Goal: Task Accomplishment & Management: Complete application form

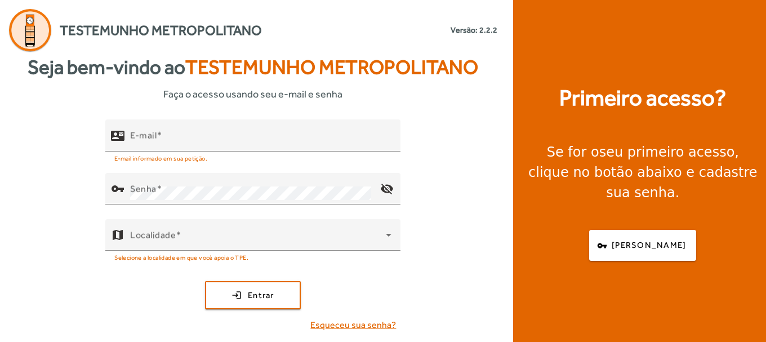
click at [343, 328] on span "Esqueceu sua senha?" at bounding box center [353, 325] width 86 height 14
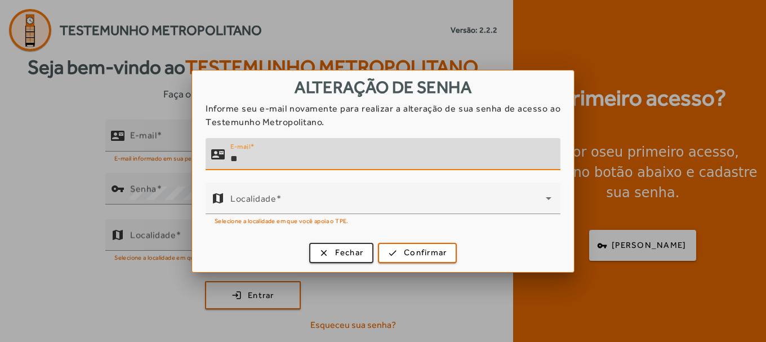
type input "*"
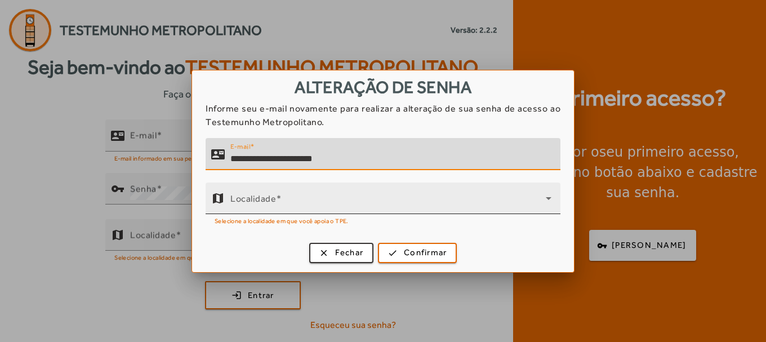
type input "**********"
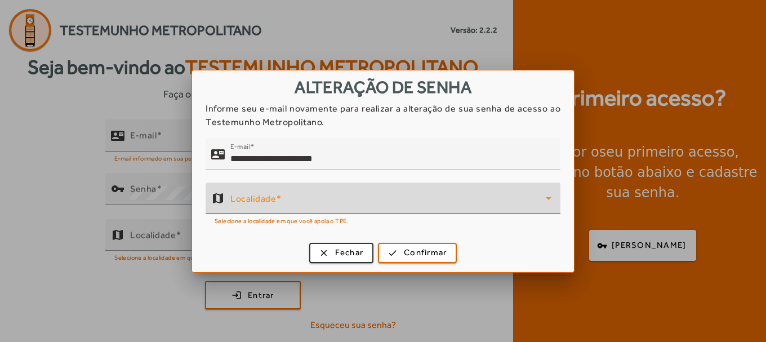
click at [276, 206] on span at bounding box center [387, 203] width 315 height 14
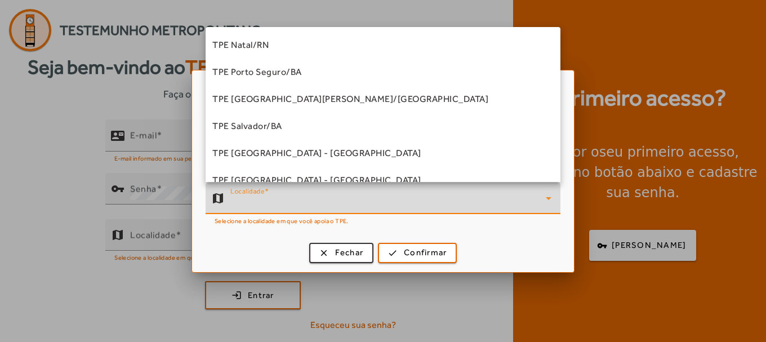
scroll to position [218, 0]
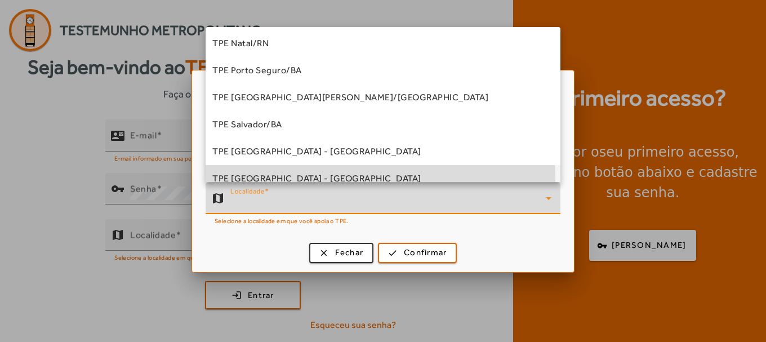
click at [307, 178] on span "TPE [GEOGRAPHIC_DATA] - [GEOGRAPHIC_DATA]" at bounding box center [316, 179] width 209 height 14
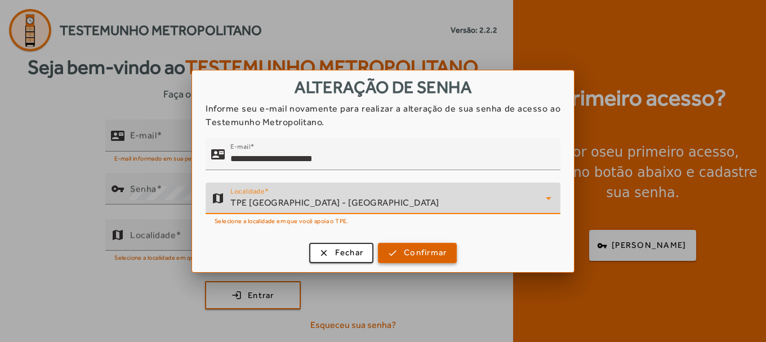
click at [420, 256] on span "Confirmar" at bounding box center [425, 252] width 43 height 13
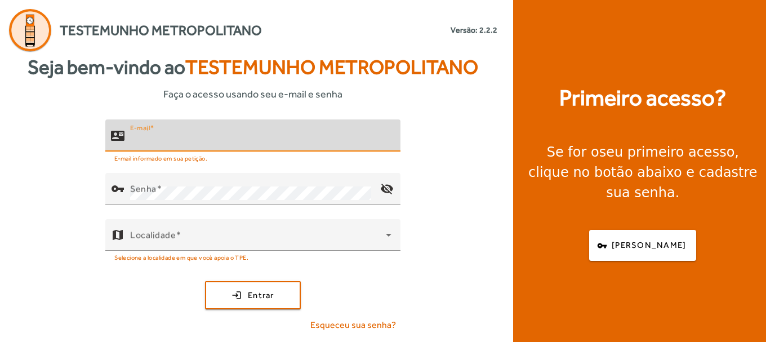
click at [174, 136] on input "E-mail" at bounding box center [260, 140] width 261 height 14
type input "**********"
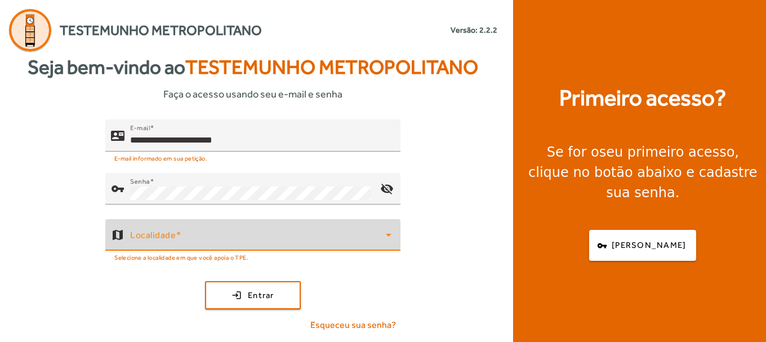
click at [156, 242] on span at bounding box center [258, 240] width 256 height 14
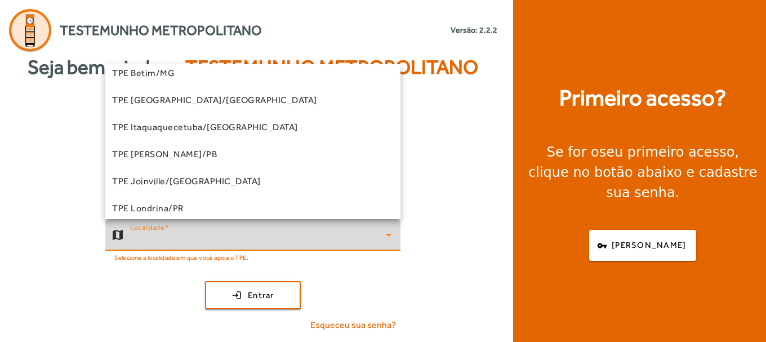
scroll to position [38, 0]
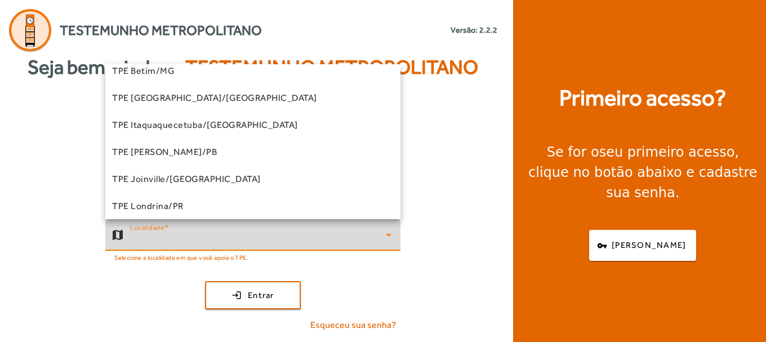
click at [643, 238] on div at bounding box center [383, 171] width 766 height 342
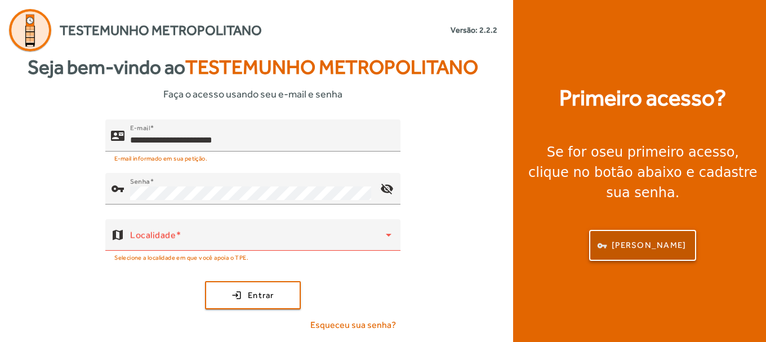
click at [642, 239] on span "[PERSON_NAME]" at bounding box center [648, 245] width 74 height 13
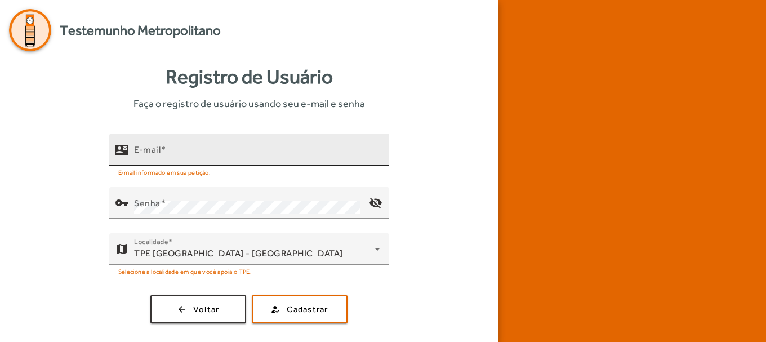
click at [199, 144] on div "E-mail" at bounding box center [257, 149] width 246 height 32
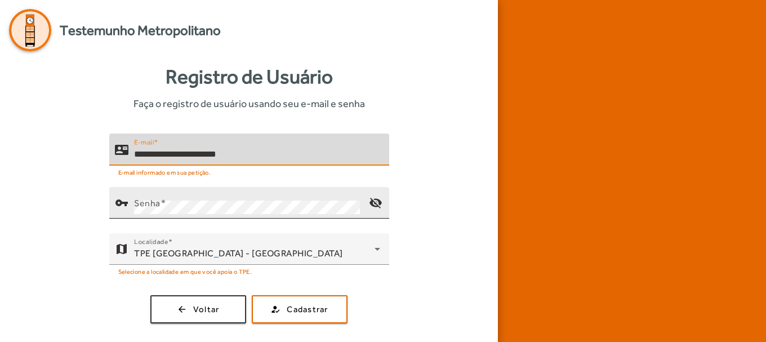
type input "**********"
click at [190, 199] on div "Senha" at bounding box center [247, 203] width 226 height 32
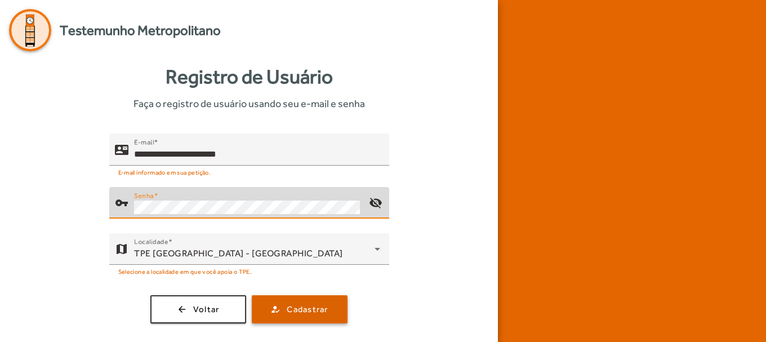
click at [303, 318] on span "submit" at bounding box center [299, 309] width 93 height 27
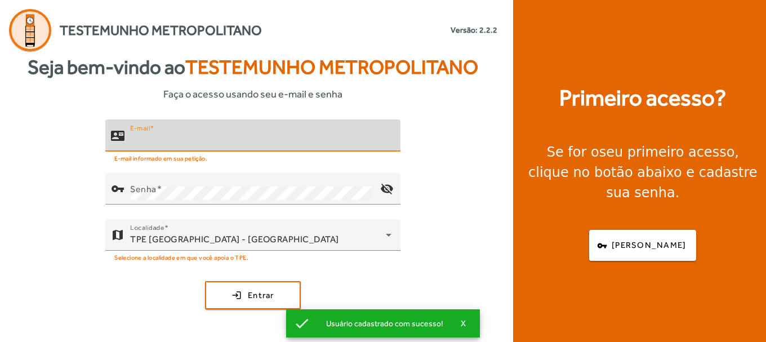
click at [206, 136] on input "E-mail" at bounding box center [260, 140] width 261 height 14
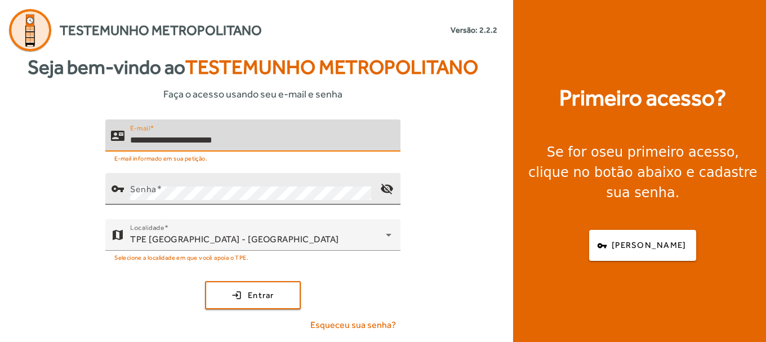
type input "**********"
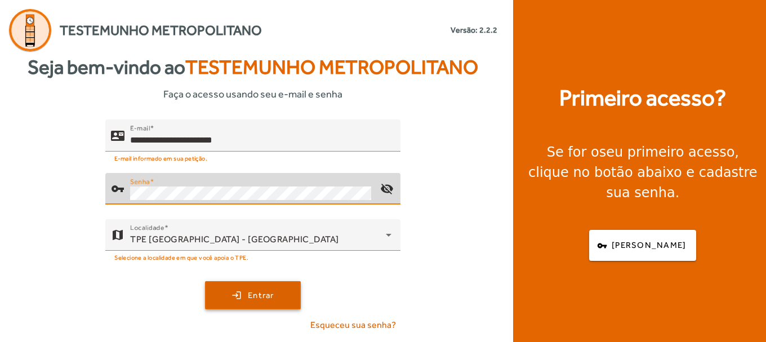
click at [252, 287] on span "submit" at bounding box center [252, 294] width 93 height 27
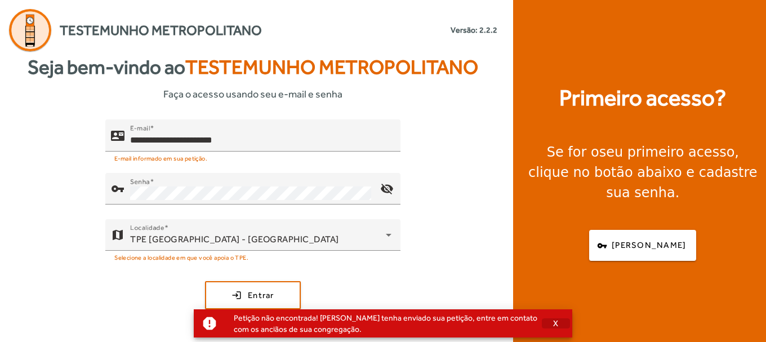
click at [553, 324] on span "X" at bounding box center [556, 323] width 6 height 10
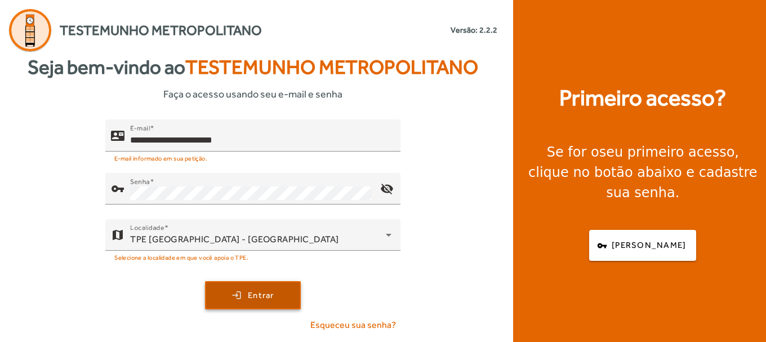
click at [247, 294] on span "submit" at bounding box center [252, 294] width 93 height 27
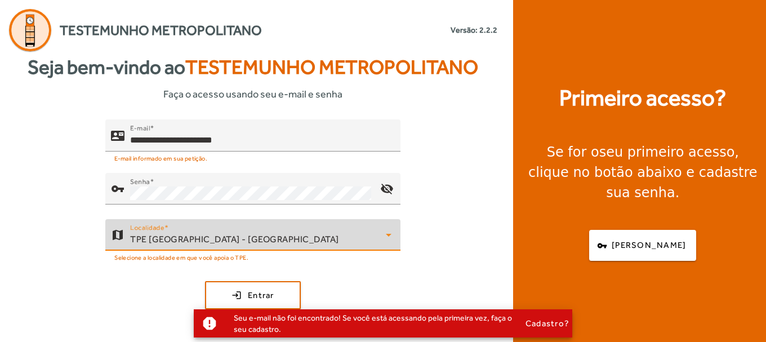
click at [241, 236] on span "TPE [GEOGRAPHIC_DATA] - [GEOGRAPHIC_DATA]" at bounding box center [234, 239] width 209 height 11
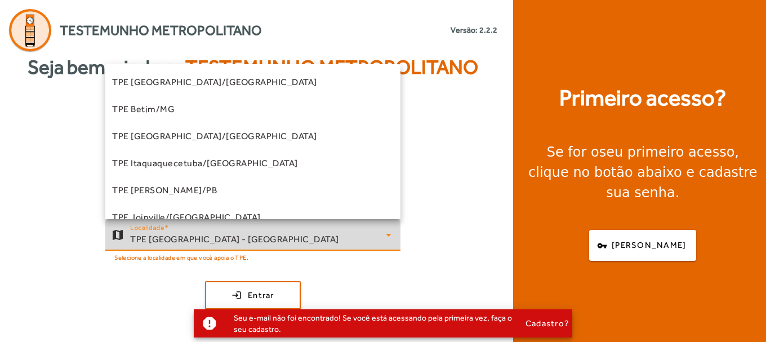
scroll to position [228, 0]
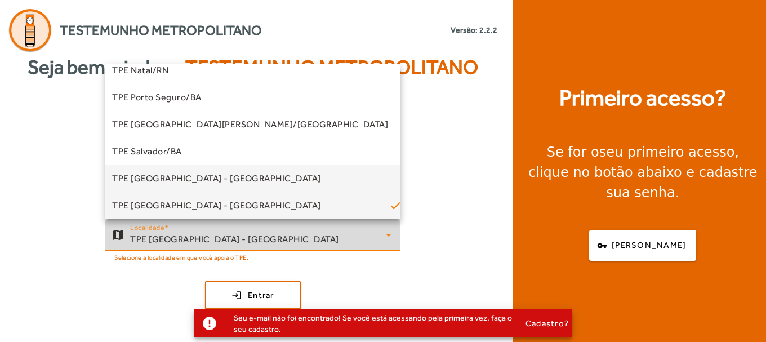
click at [231, 178] on mat-option "TPE São Paulo - Centro" at bounding box center [252, 178] width 295 height 27
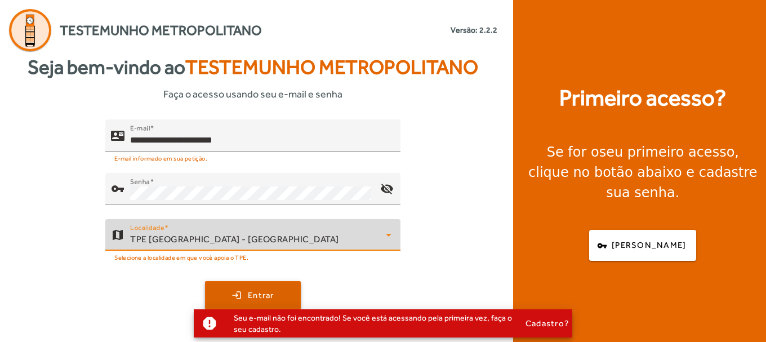
click at [260, 286] on span "submit" at bounding box center [252, 294] width 93 height 27
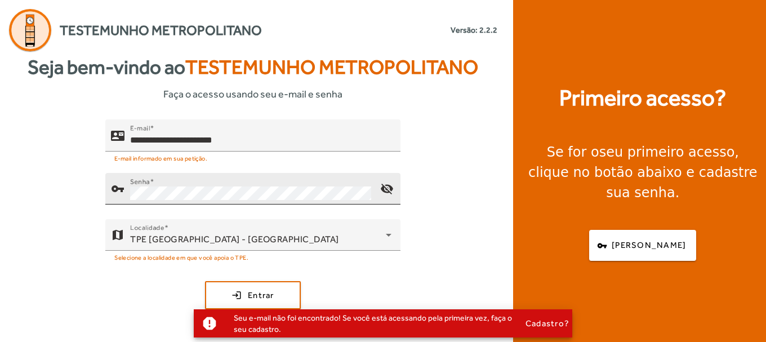
click at [193, 200] on div "Senha" at bounding box center [250, 189] width 241 height 32
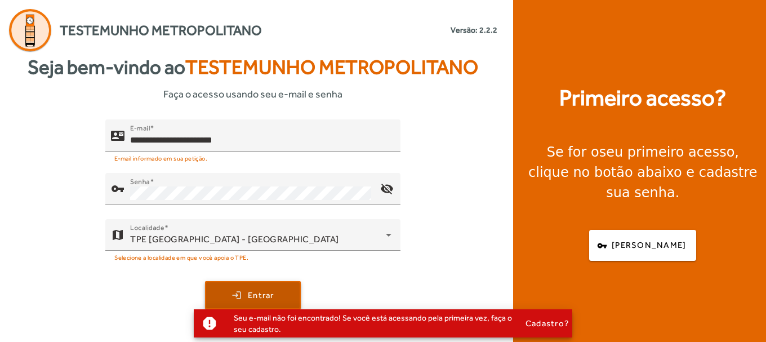
click at [235, 288] on span "submit" at bounding box center [252, 294] width 93 height 27
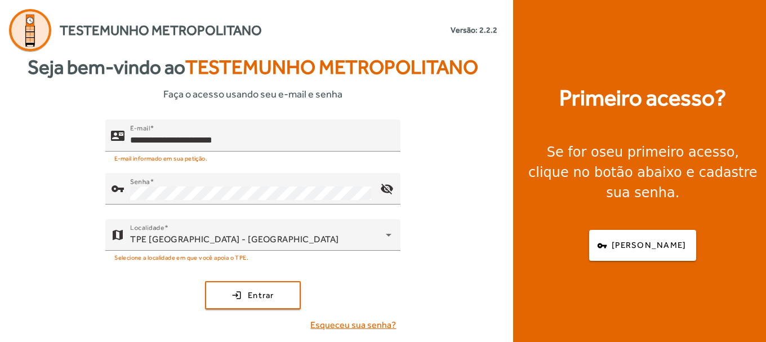
click at [364, 330] on span "Esqueceu sua senha?" at bounding box center [353, 325] width 86 height 14
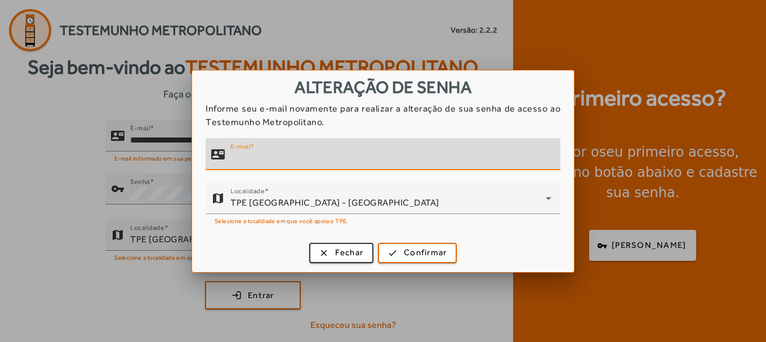
click at [271, 159] on input "E-mail" at bounding box center [390, 159] width 321 height 14
type input "*"
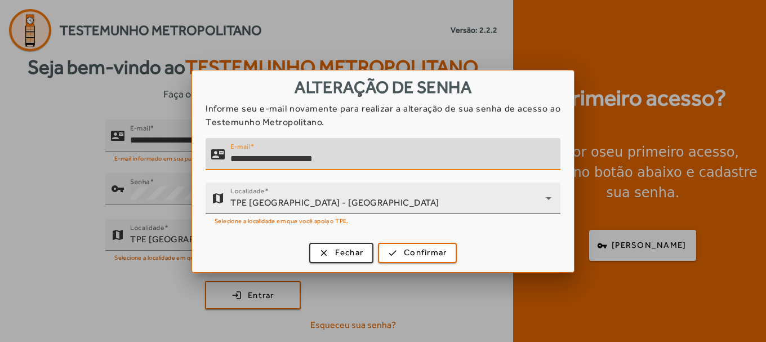
type input "**********"
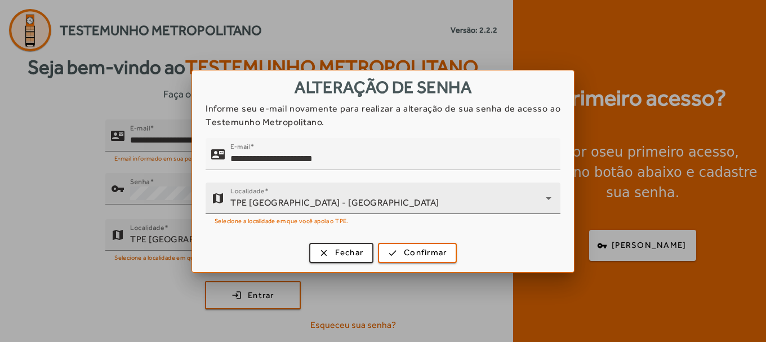
click at [325, 209] on div "Localidade TPE São Paulo - Centro" at bounding box center [390, 198] width 321 height 32
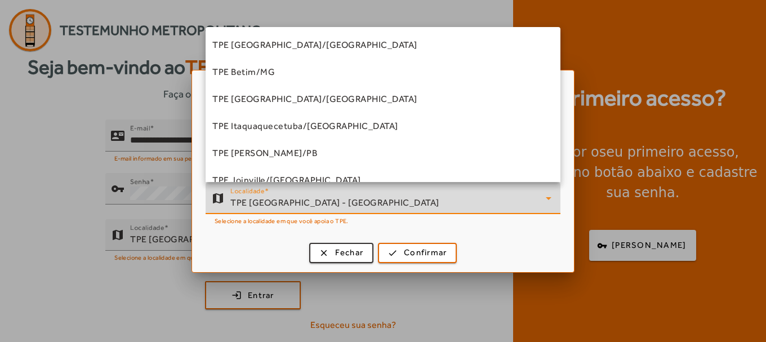
scroll to position [201, 0]
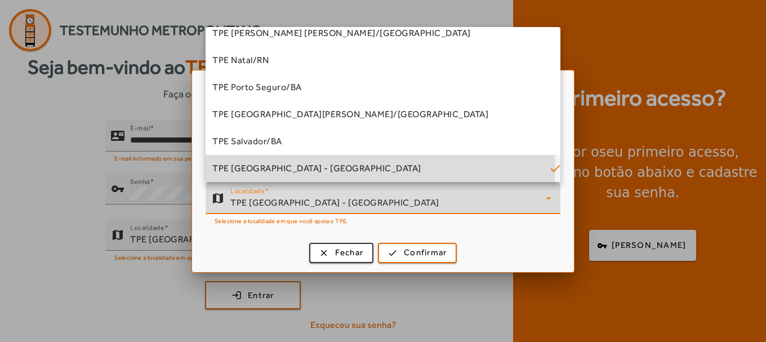
click at [294, 168] on span "TPE São Paulo - Centro" at bounding box center [316, 169] width 209 height 14
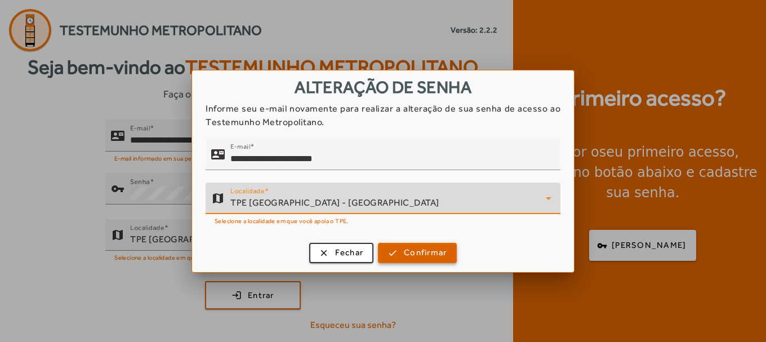
click at [417, 254] on span "Confirmar" at bounding box center [425, 252] width 43 height 13
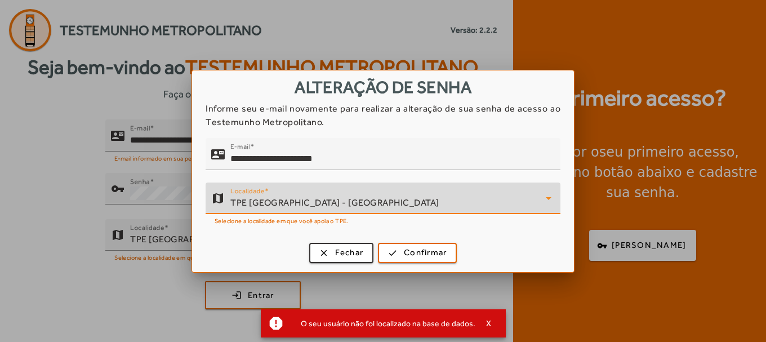
click at [354, 203] on div "TPE São Paulo - Centro" at bounding box center [387, 203] width 315 height 14
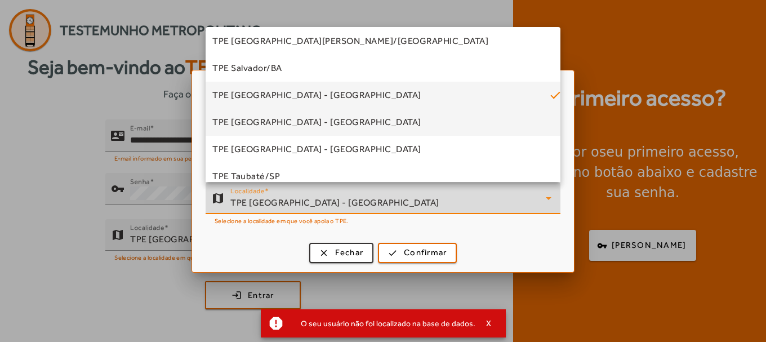
scroll to position [276, 0]
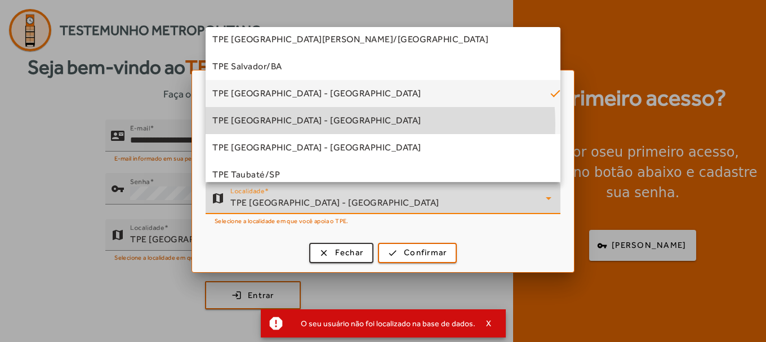
click at [315, 124] on span "TPE [GEOGRAPHIC_DATA] - [GEOGRAPHIC_DATA]" at bounding box center [316, 121] width 209 height 14
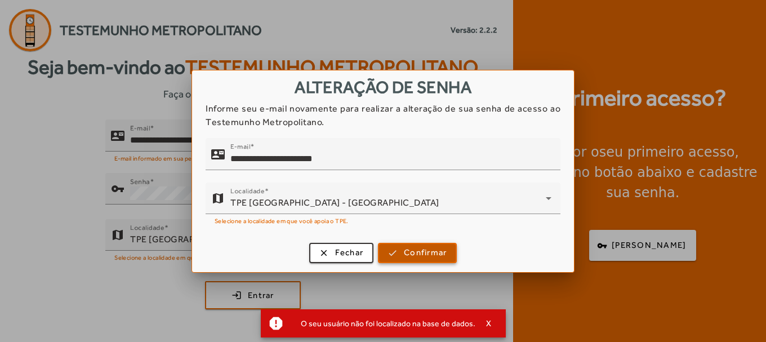
click at [415, 252] on span "Confirmar" at bounding box center [425, 252] width 43 height 13
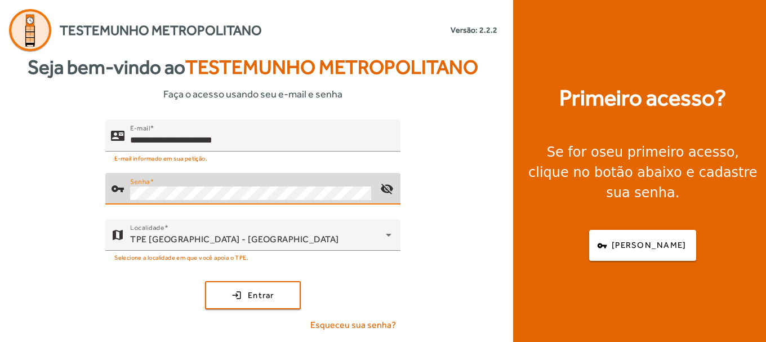
click at [105, 200] on div "vpn_key Senha visibility_off" at bounding box center [252, 189] width 295 height 32
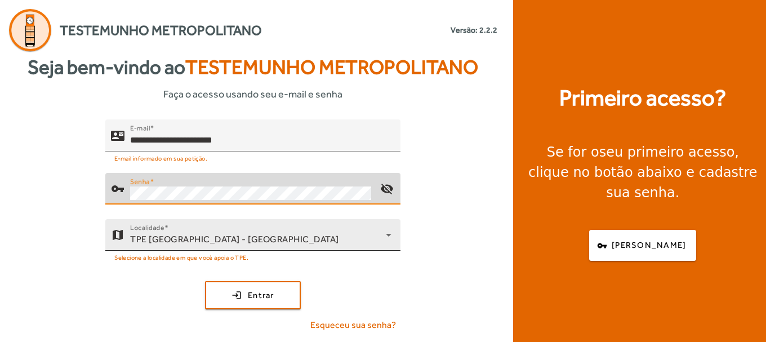
click at [229, 237] on div "TPE São Paulo - Centro" at bounding box center [258, 240] width 256 height 14
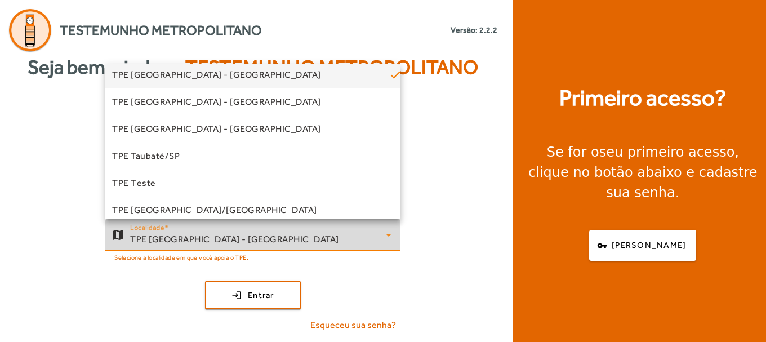
scroll to position [341, 0]
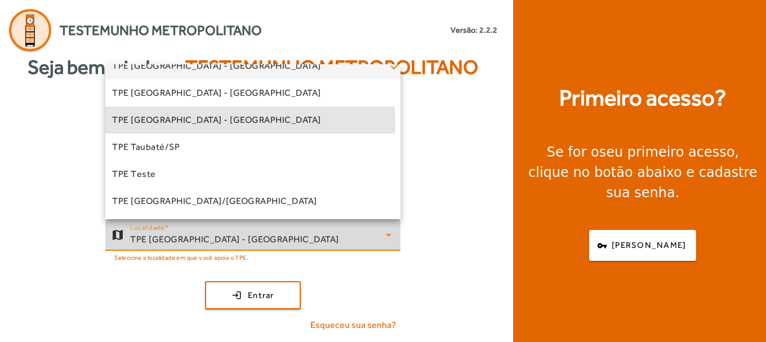
drag, startPoint x: 180, startPoint y: 124, endPoint x: 183, endPoint y: 106, distance: 17.7
click at [182, 114] on span "TPE São Paulo - Zona Sul" at bounding box center [216, 120] width 209 height 14
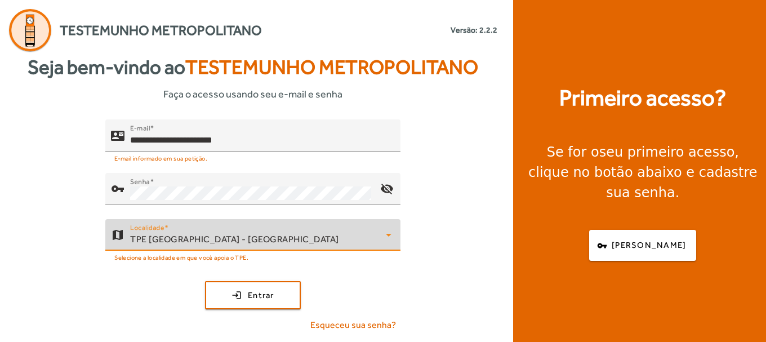
click at [385, 236] on icon at bounding box center [389, 235] width 14 height 14
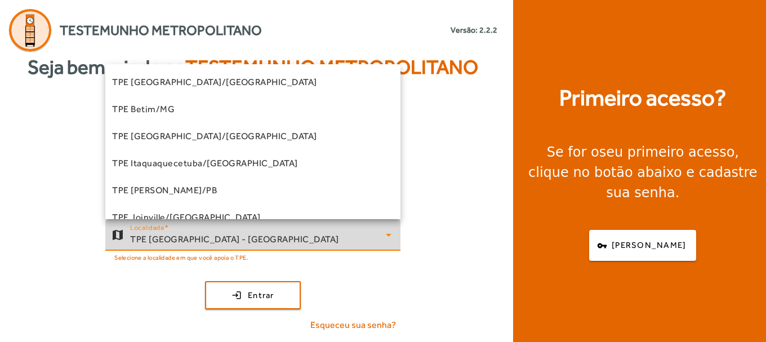
scroll to position [255, 0]
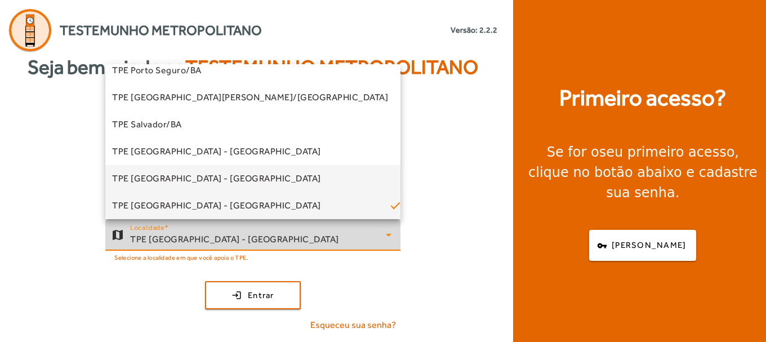
click at [213, 173] on span "TPE [GEOGRAPHIC_DATA] - [GEOGRAPHIC_DATA]" at bounding box center [216, 179] width 209 height 14
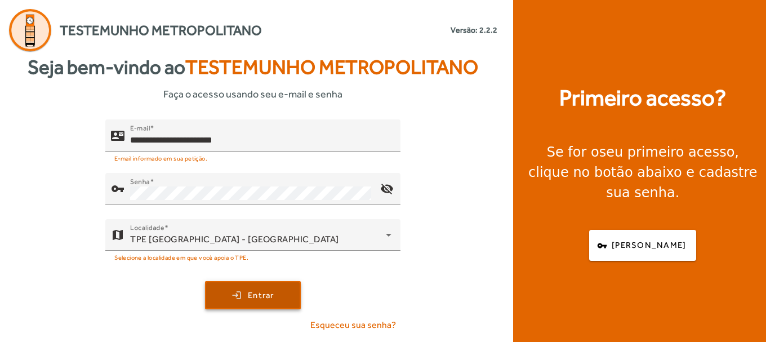
click at [270, 301] on span "Entrar" at bounding box center [261, 295] width 26 height 13
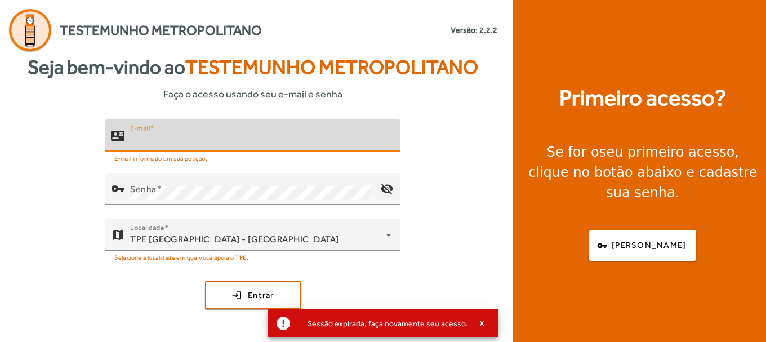
click at [180, 143] on input "E-mail" at bounding box center [260, 140] width 261 height 14
